Goal: Task Accomplishment & Management: Use online tool/utility

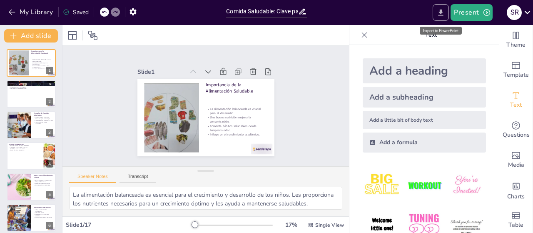
click at [440, 11] on icon "Export to PowerPoint" at bounding box center [440, 12] width 5 height 6
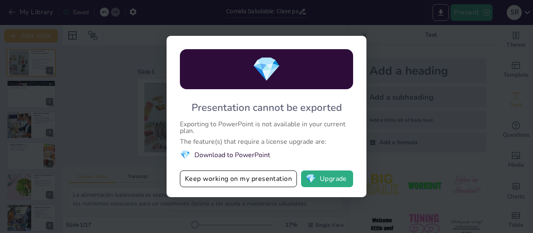
click at [395, 43] on div "💎 Presentation cannot be exported Exporting to PowerPoint is not available in y…" at bounding box center [266, 116] width 533 height 233
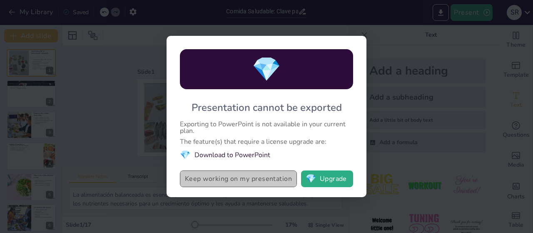
click at [248, 179] on button "Keep working on my presentation" at bounding box center [238, 178] width 117 height 17
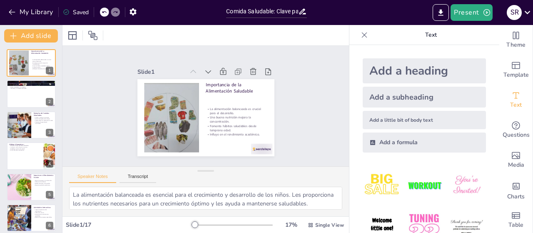
checkbox input "true"
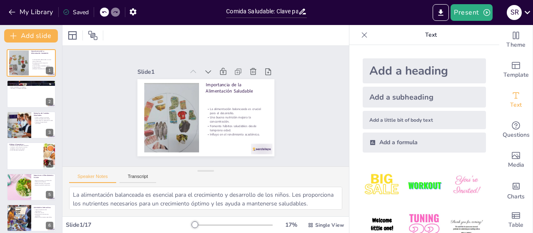
checkbox input "true"
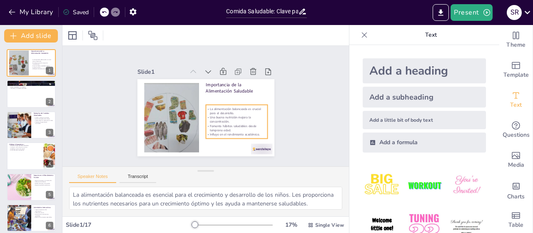
checkbox input "true"
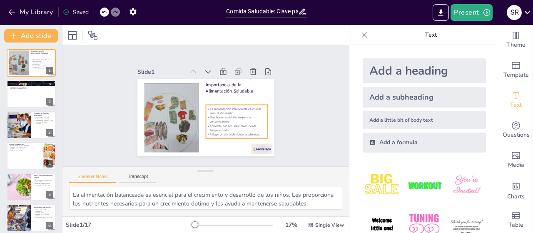
checkbox input "true"
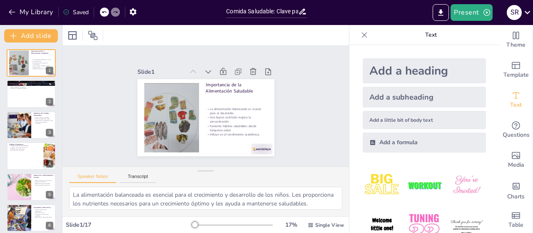
checkbox input "true"
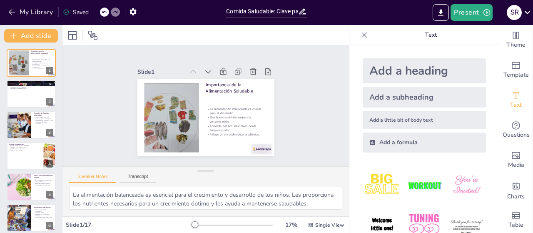
checkbox input "true"
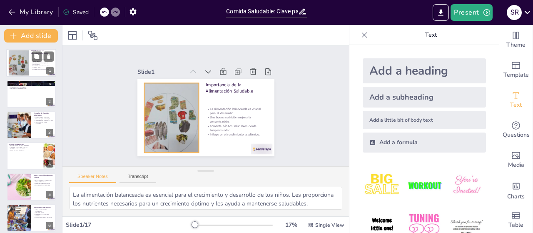
checkbox input "true"
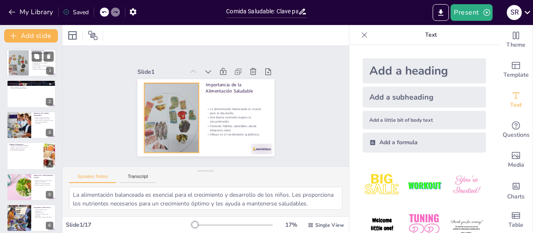
checkbox input "true"
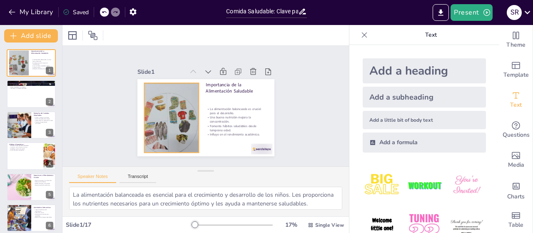
checkbox input "true"
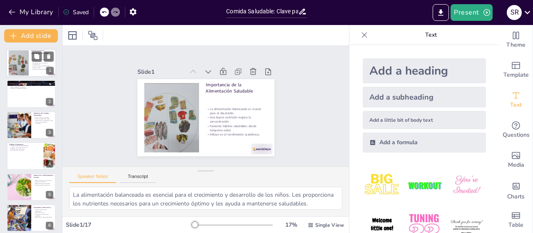
checkbox input "true"
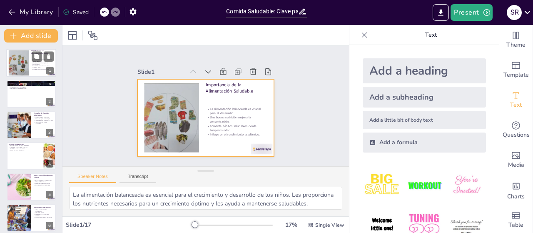
click at [30, 59] on div at bounding box center [31, 63] width 50 height 28
checkbox input "true"
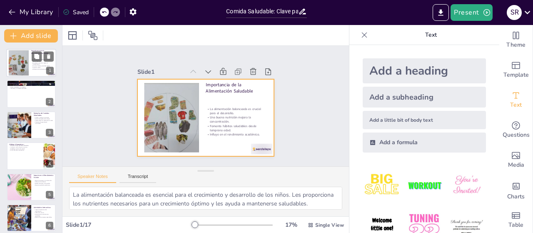
checkbox input "true"
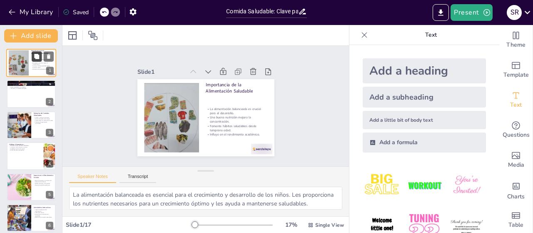
checkbox input "true"
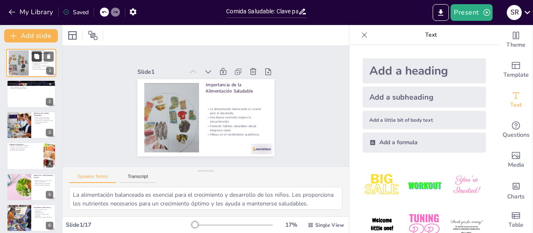
checkbox input "true"
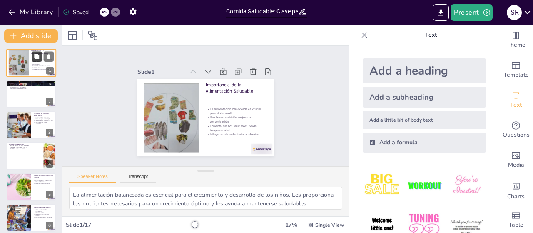
click at [37, 57] on icon at bounding box center [36, 56] width 5 height 5
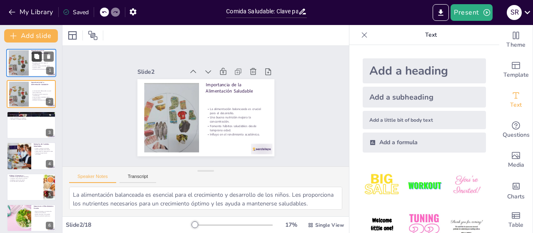
checkbox input "true"
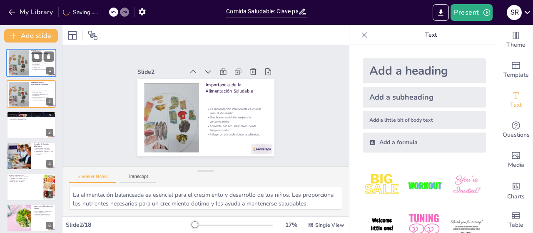
checkbox input "true"
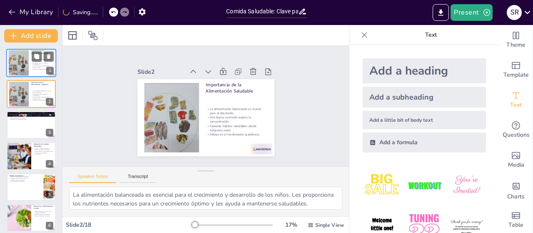
checkbox input "true"
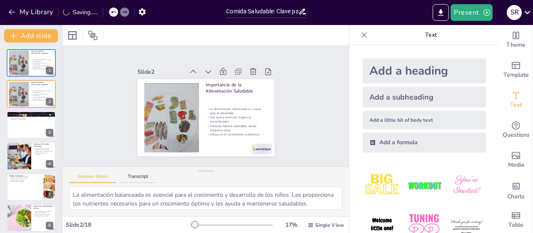
checkbox input "true"
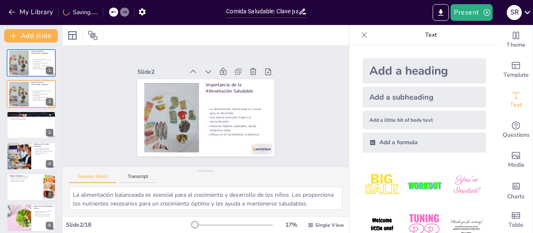
checkbox input "true"
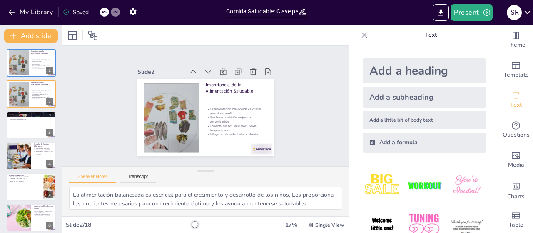
checkbox input "true"
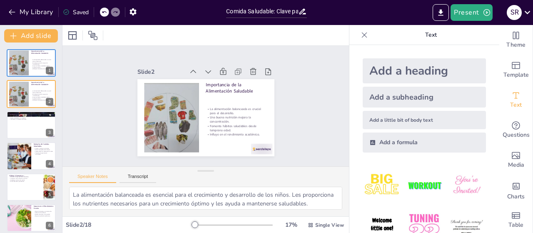
checkbox input "true"
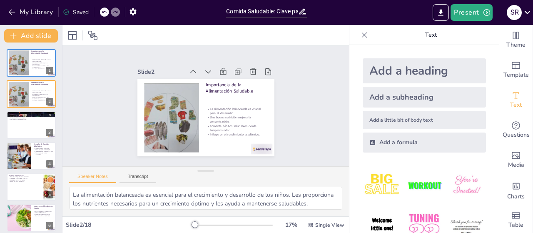
checkbox input "true"
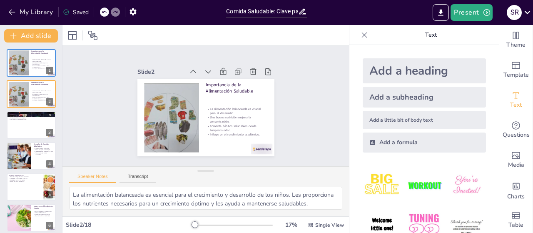
checkbox input "true"
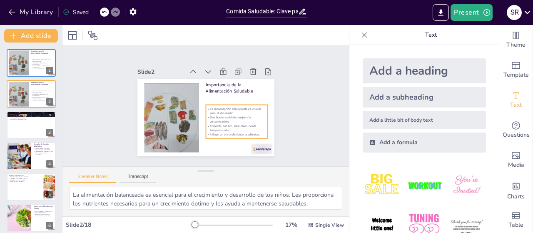
checkbox input "true"
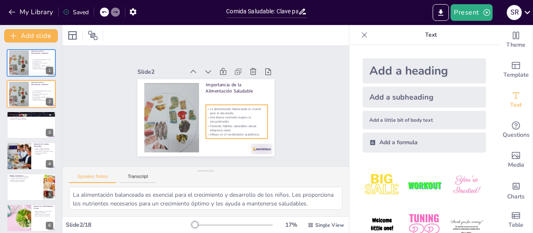
checkbox input "true"
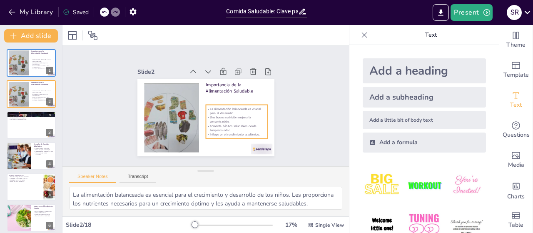
checkbox input "true"
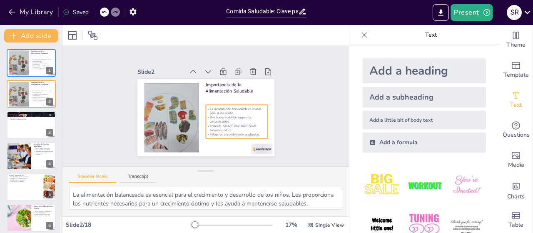
checkbox input "true"
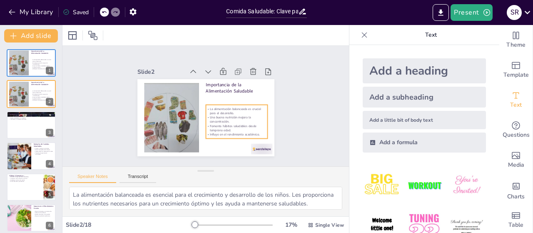
checkbox input "true"
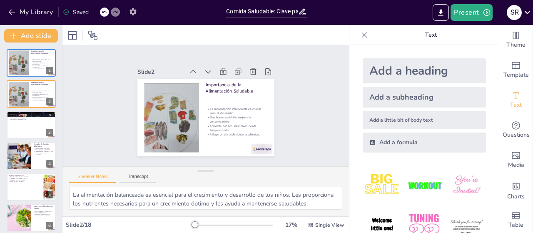
click at [137, 13] on icon "button" at bounding box center [133, 11] width 9 height 9
click at [133, 10] on icon "button" at bounding box center [133, 11] width 9 height 9
